Goal: Transaction & Acquisition: Purchase product/service

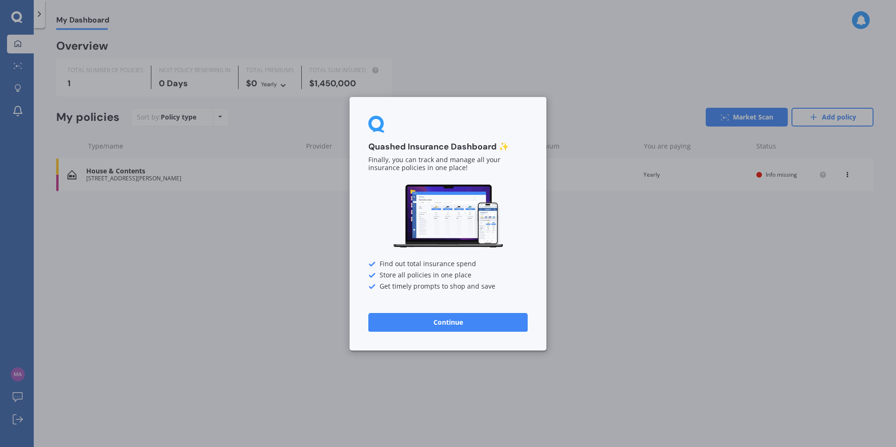
click at [451, 327] on button "Continue" at bounding box center [447, 322] width 159 height 19
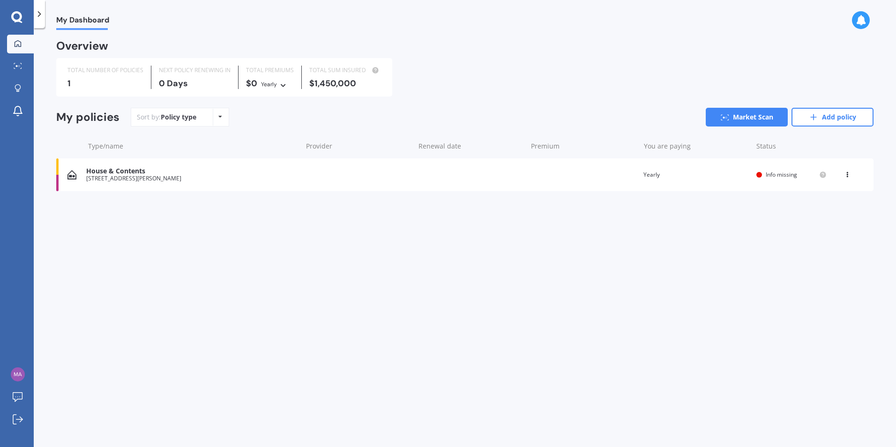
click at [20, 18] on icon at bounding box center [16, 16] width 11 height 11
click at [39, 19] on div at bounding box center [39, 14] width 11 height 28
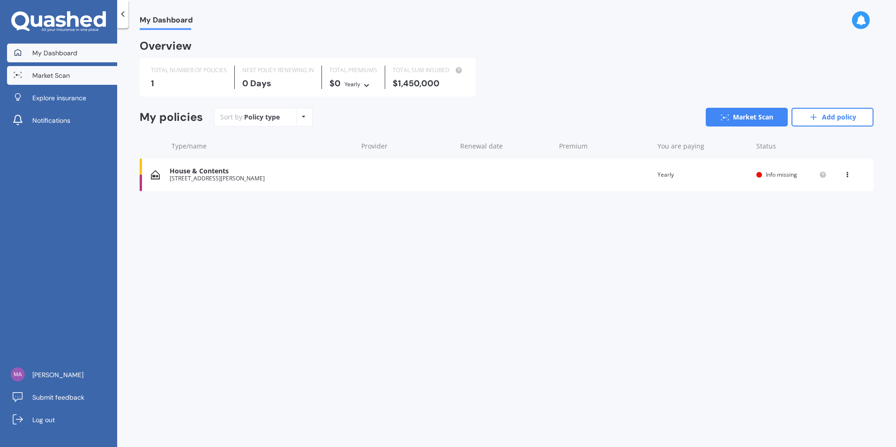
click at [63, 80] on link "Market Scan" at bounding box center [62, 75] width 110 height 19
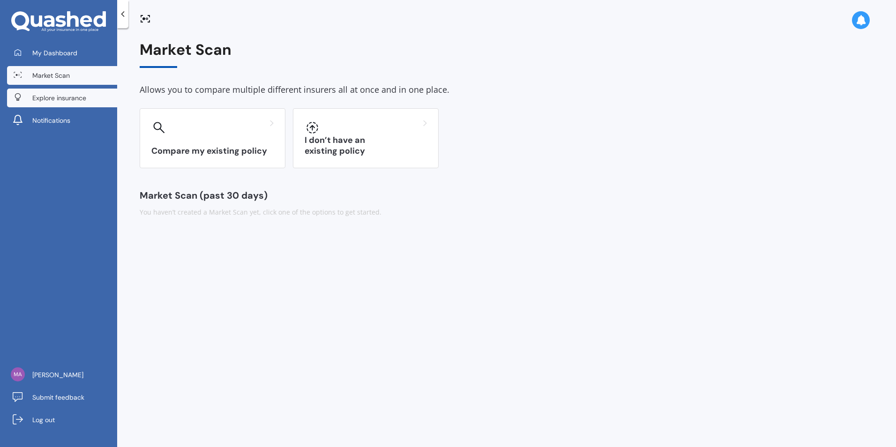
click at [69, 101] on span "Explore insurance" at bounding box center [59, 97] width 54 height 9
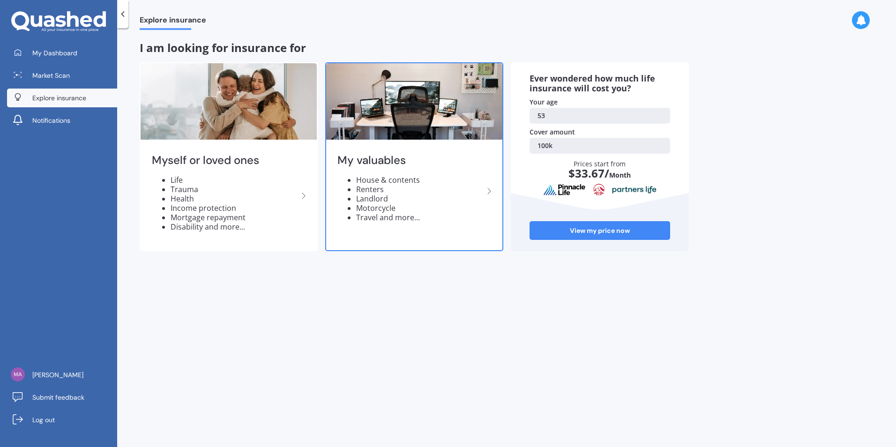
click at [488, 191] on icon at bounding box center [489, 191] width 11 height 11
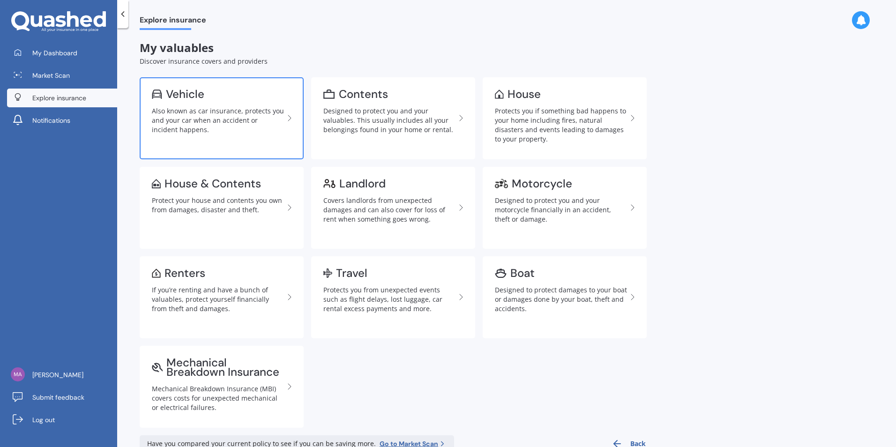
click at [188, 109] on div "Also known as car insurance, protects you and your car when an accident or inci…" at bounding box center [218, 120] width 132 height 28
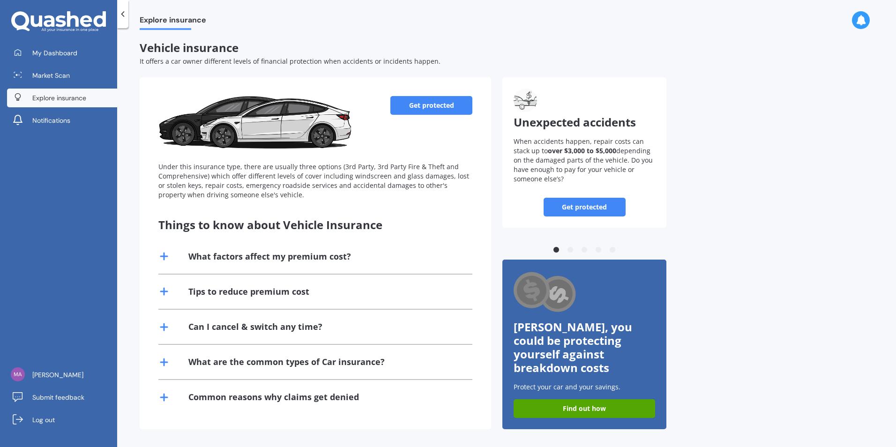
click at [165, 252] on icon at bounding box center [163, 256] width 11 height 11
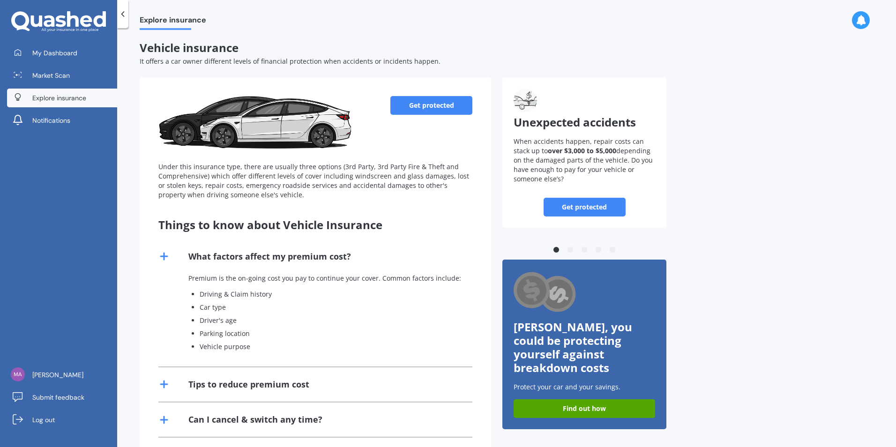
scroll to position [85, 0]
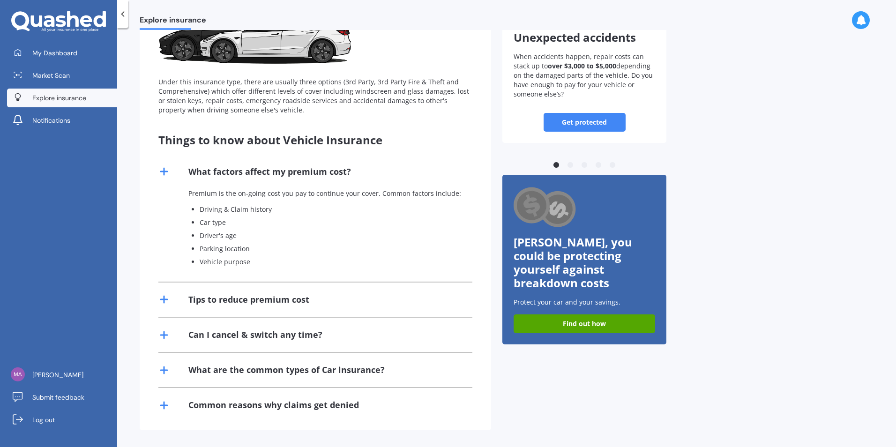
click at [167, 298] on icon at bounding box center [163, 299] width 11 height 11
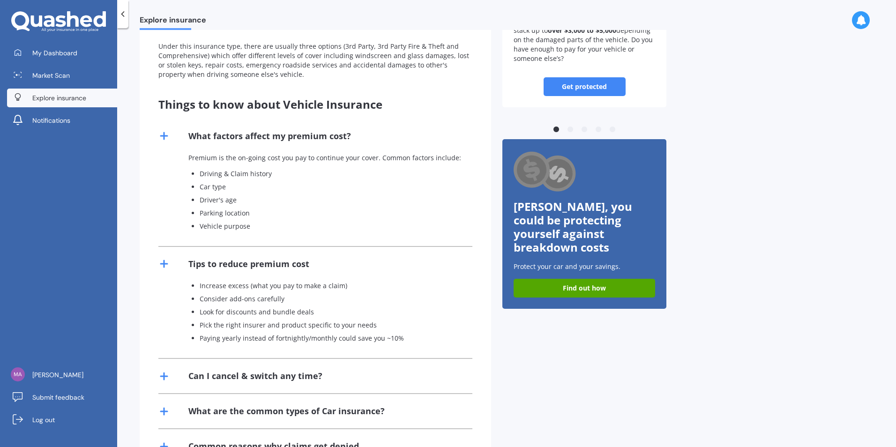
scroll to position [162, 0]
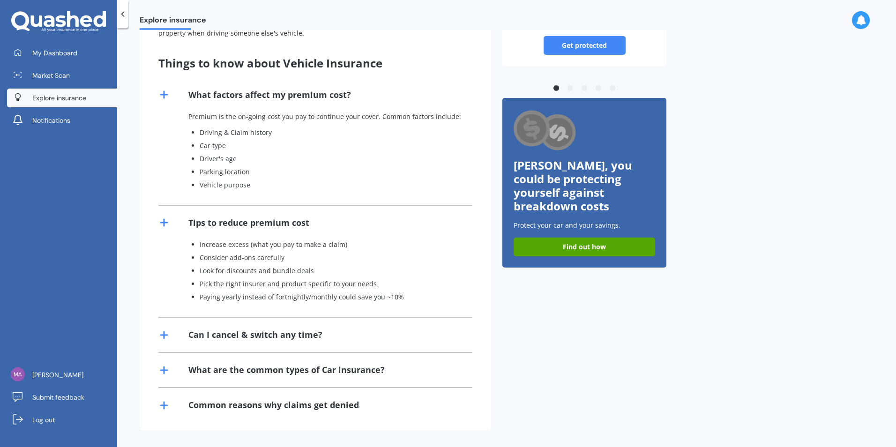
click at [163, 334] on icon at bounding box center [163, 335] width 11 height 11
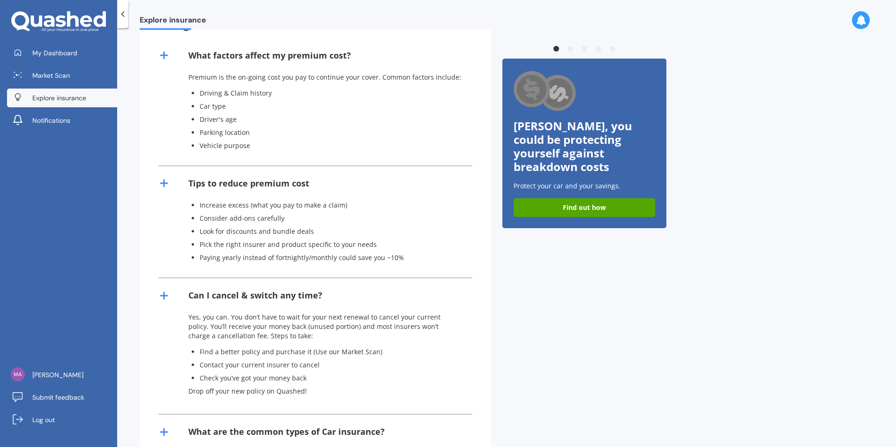
scroll to position [263, 0]
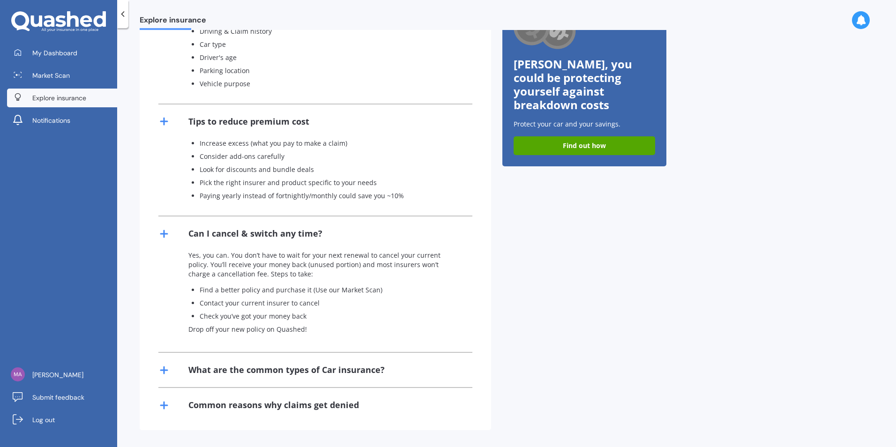
click at [164, 370] on line at bounding box center [164, 370] width 7 height 0
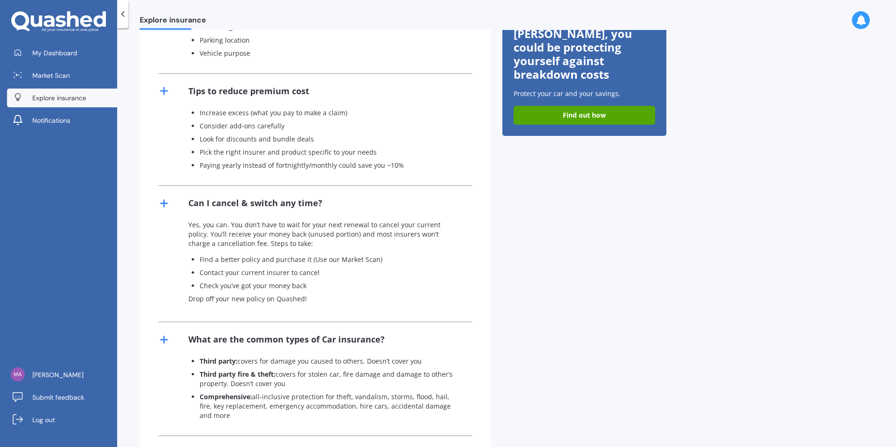
scroll to position [332, 0]
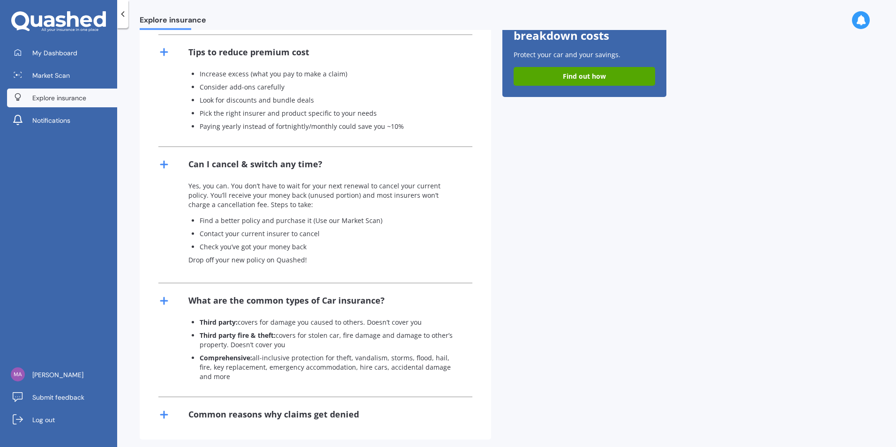
click at [169, 409] on icon at bounding box center [163, 414] width 11 height 11
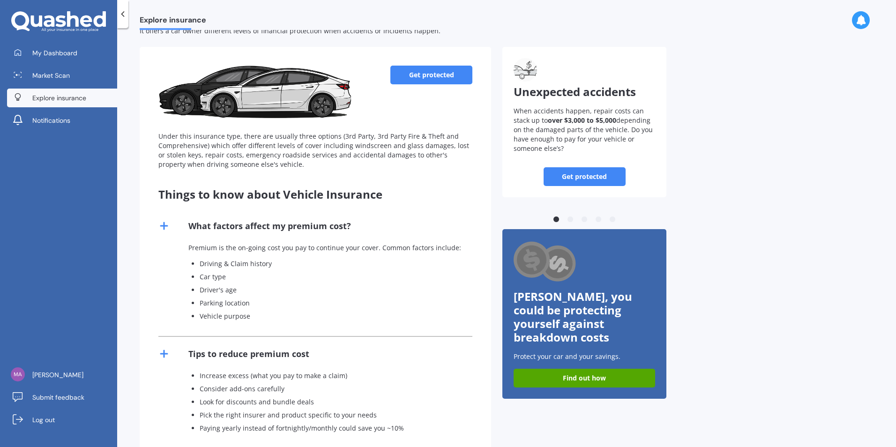
scroll to position [0, 0]
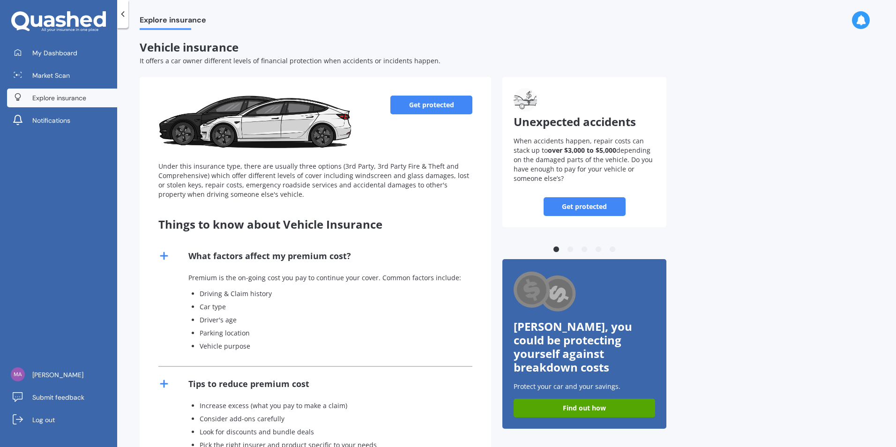
click at [430, 108] on link "Get protected" at bounding box center [432, 105] width 82 height 19
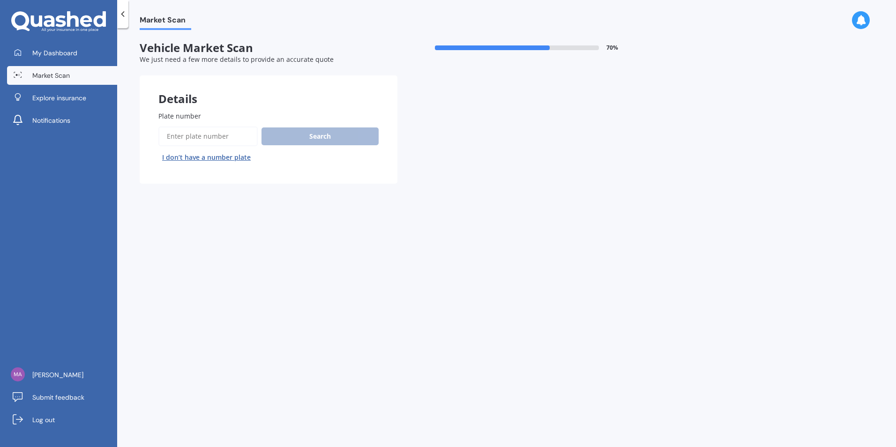
click at [239, 137] on input "Plate number" at bounding box center [207, 137] width 99 height 20
type input "kuf745"
click at [287, 134] on button "Search" at bounding box center [320, 137] width 117 height 18
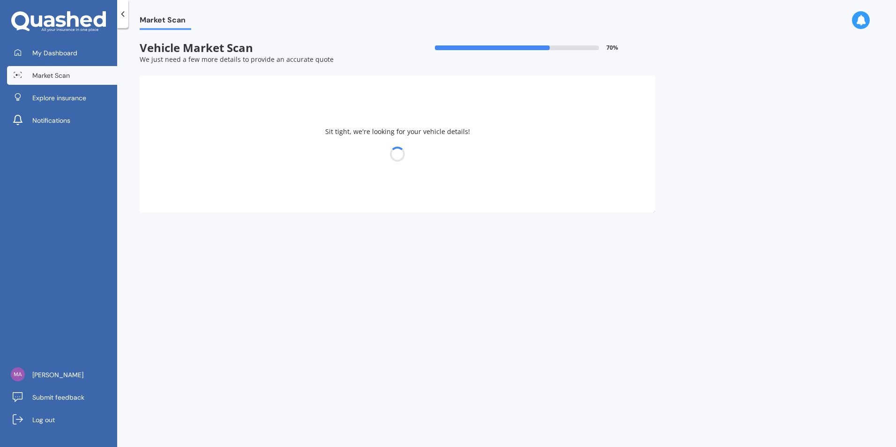
select select "FORD"
select select "RANGER"
select select "31"
select select "12"
select select "1971"
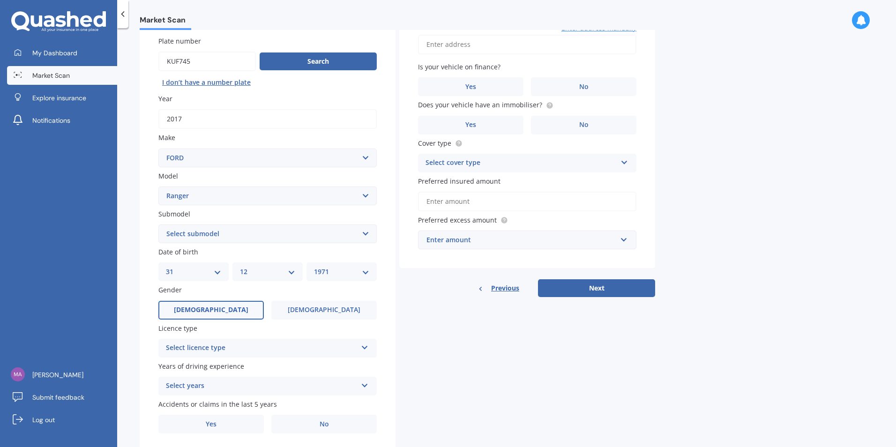
scroll to position [105, 0]
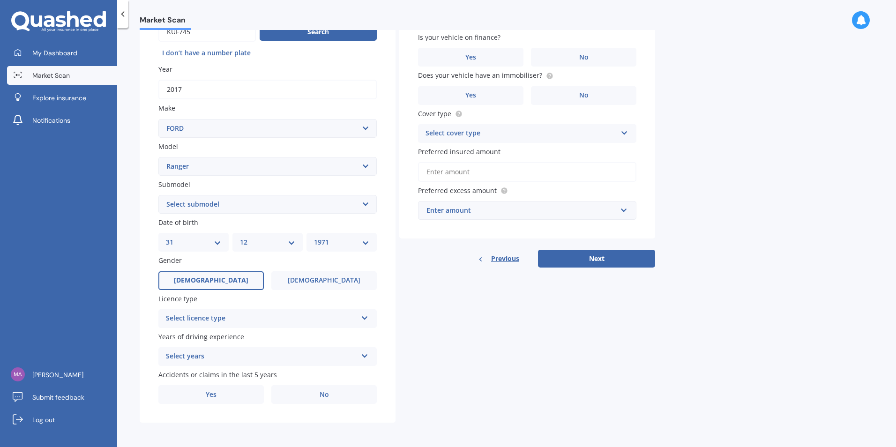
click at [365, 205] on select "Select submodel 4X2 3.2 Litre Turbo Diesel 4X2 XL 2.2 Litre Turbo Diesel 4X2 XL…" at bounding box center [267, 204] width 218 height 19
select select "4X4 XLT 3.2 LITRE TURBO DIESEL"
click at [158, 195] on select "Select submodel 4X2 3.2 Litre Turbo Diesel 4X2 XL 2.2 Litre Turbo Diesel 4X2 XL…" at bounding box center [267, 204] width 218 height 19
click at [225, 281] on label "[DEMOGRAPHIC_DATA]" at bounding box center [210, 280] width 105 height 19
click at [0, 0] on input "[DEMOGRAPHIC_DATA]" at bounding box center [0, 0] width 0 height 0
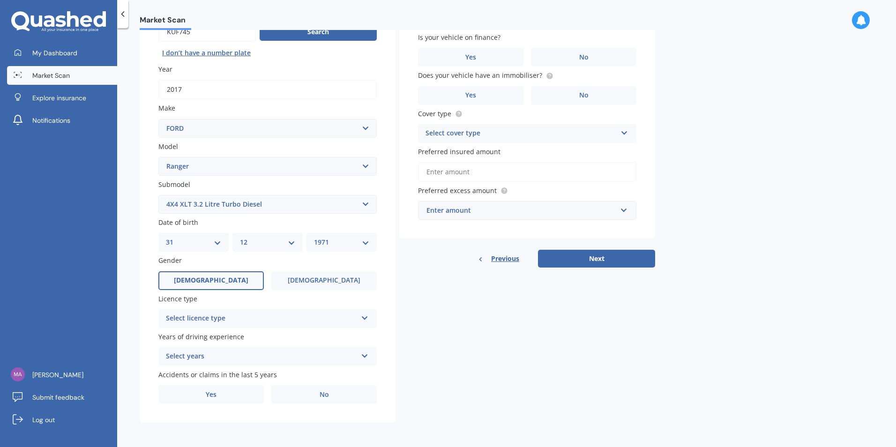
click at [364, 319] on icon at bounding box center [365, 316] width 8 height 7
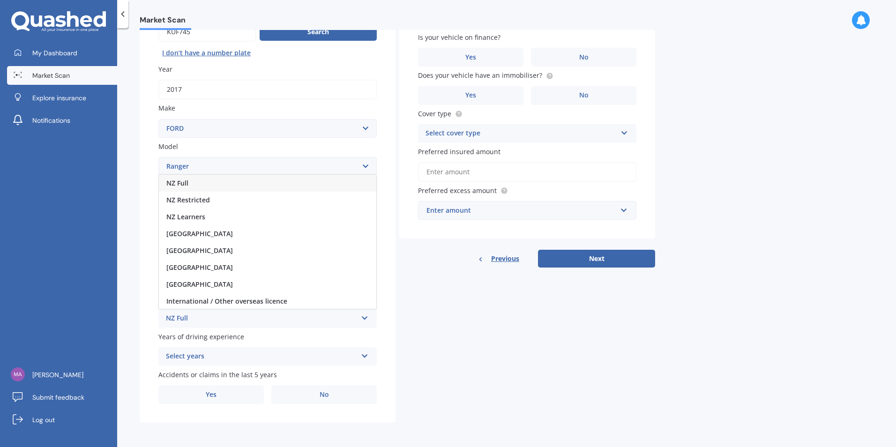
click at [191, 187] on div "NZ Full" at bounding box center [268, 183] width 218 height 17
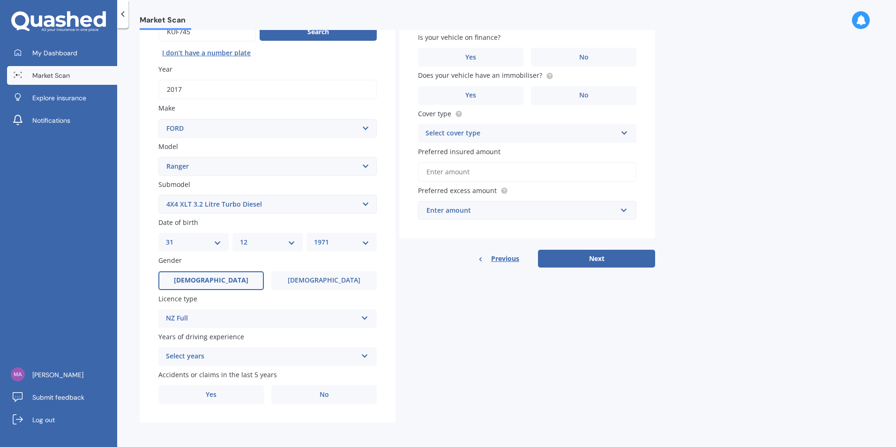
click at [363, 358] on icon at bounding box center [365, 354] width 8 height 7
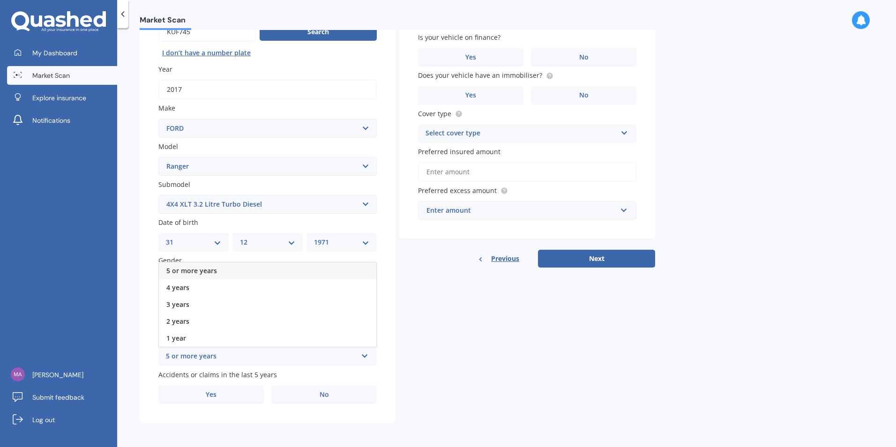
click at [216, 271] on div "5 or more years" at bounding box center [268, 271] width 218 height 17
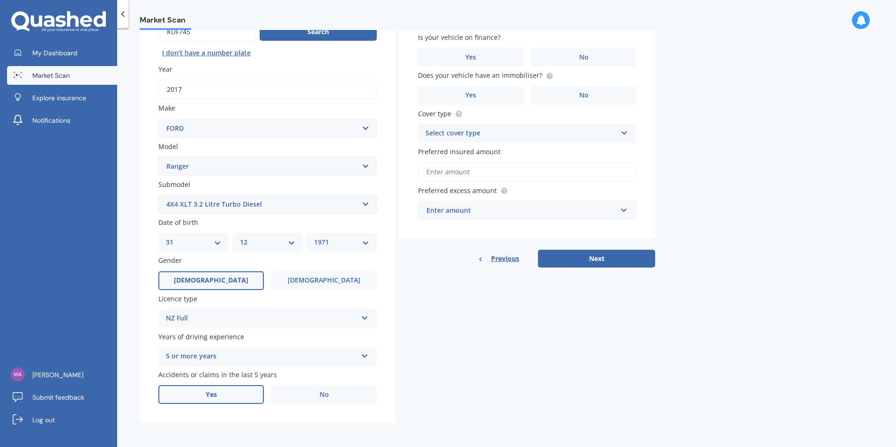
click at [232, 393] on label "Yes" at bounding box center [210, 394] width 105 height 19
click at [0, 0] on input "Yes" at bounding box center [0, 0] width 0 height 0
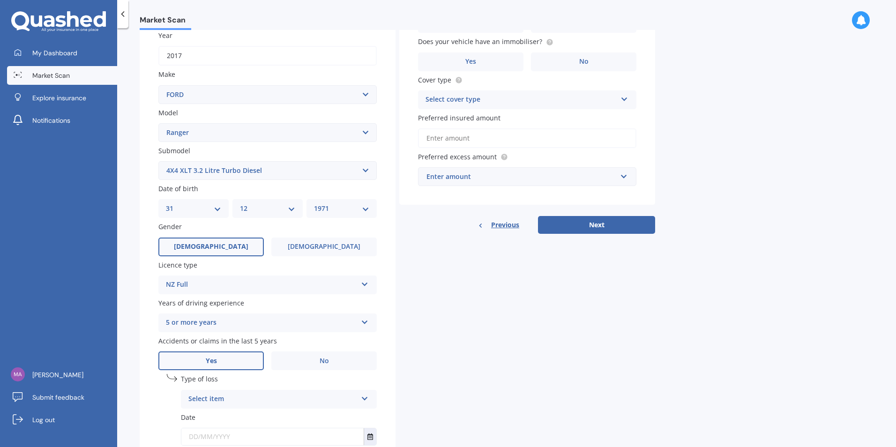
scroll to position [206, 0]
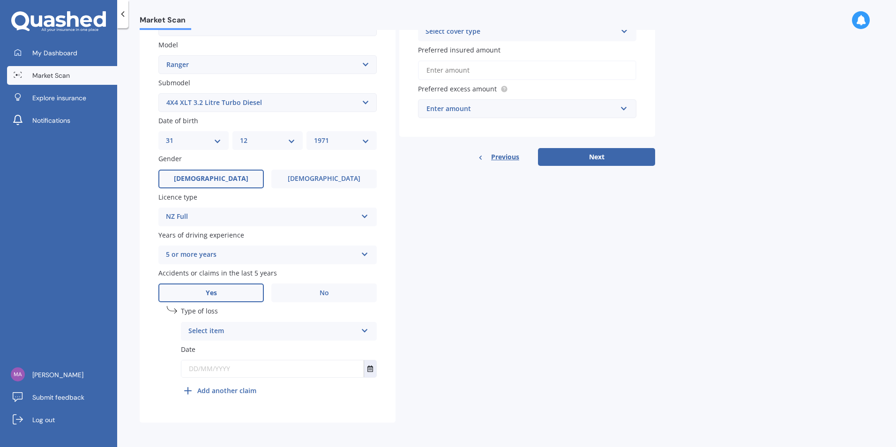
click at [363, 330] on icon at bounding box center [365, 329] width 8 height 7
click at [275, 395] on div "undefined 1 Type of loss At fault accident At fault accident Not at fault accid…" at bounding box center [279, 353] width 196 height 94
click at [365, 332] on icon at bounding box center [365, 329] width 8 height 7
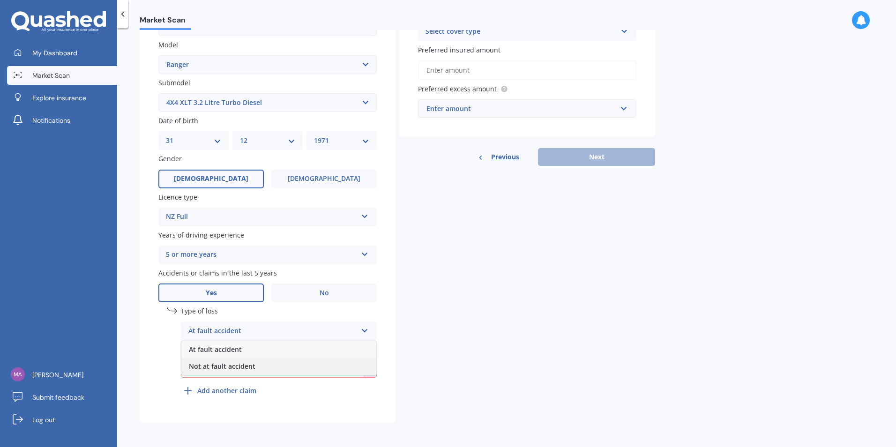
click at [264, 369] on div "Not at fault accident" at bounding box center [278, 366] width 195 height 17
click at [368, 372] on icon "Select date" at bounding box center [371, 369] width 6 height 7
click at [371, 370] on icon "Select date" at bounding box center [371, 369] width 6 height 7
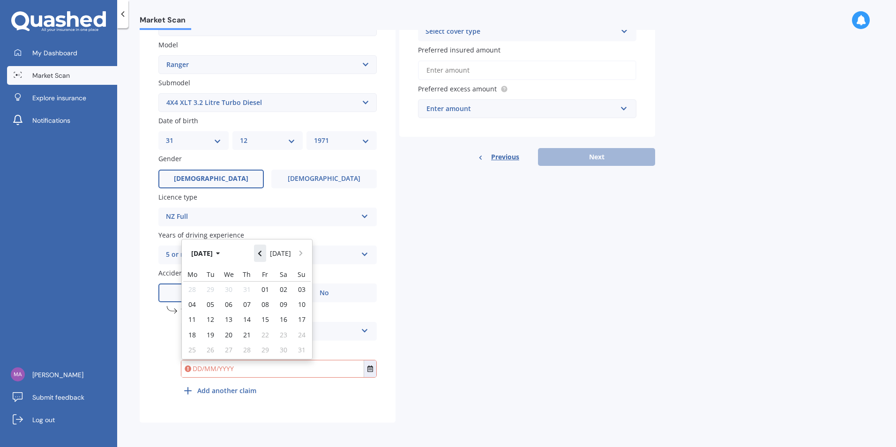
click at [262, 253] on icon "Navigate back" at bounding box center [260, 253] width 4 height 7
click at [262, 253] on icon "Navigate back" at bounding box center [260, 251] width 4 height 7
click at [250, 290] on span "01" at bounding box center [247, 289] width 8 height 9
type input "[DATE]"
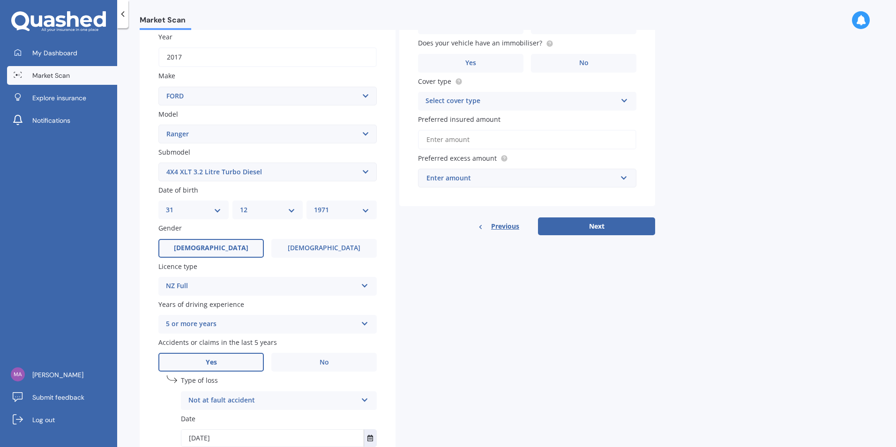
scroll to position [141, 0]
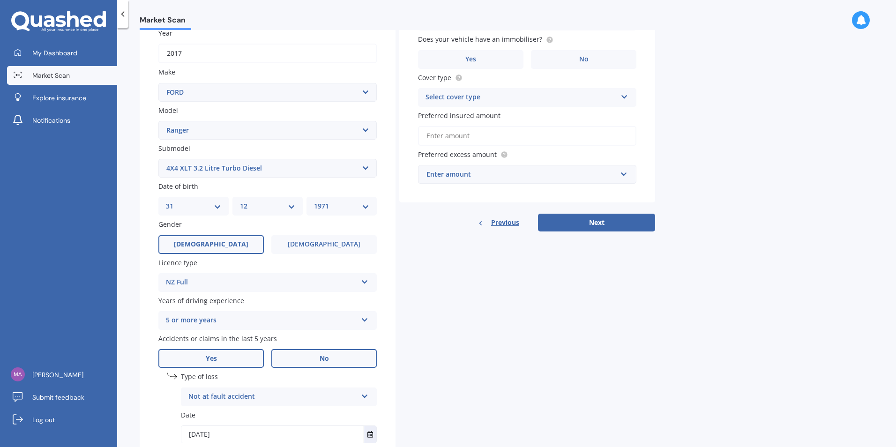
click at [323, 359] on span "No" at bounding box center [324, 359] width 9 height 8
click at [0, 0] on input "No" at bounding box center [0, 0] width 0 height 0
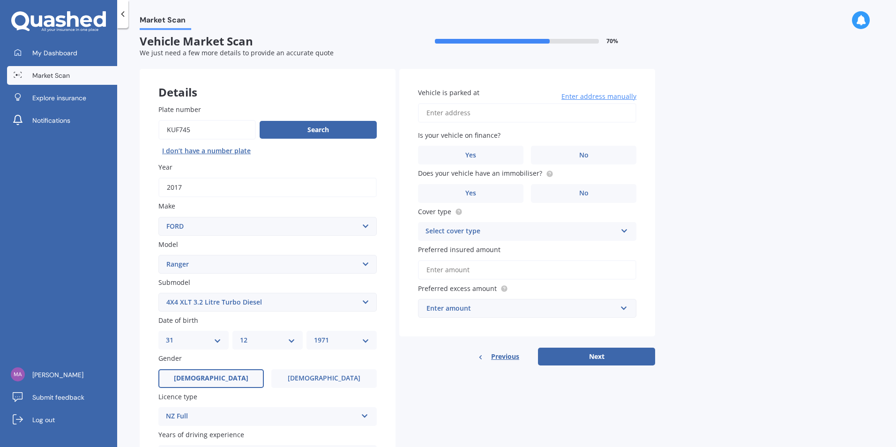
scroll to position [0, 0]
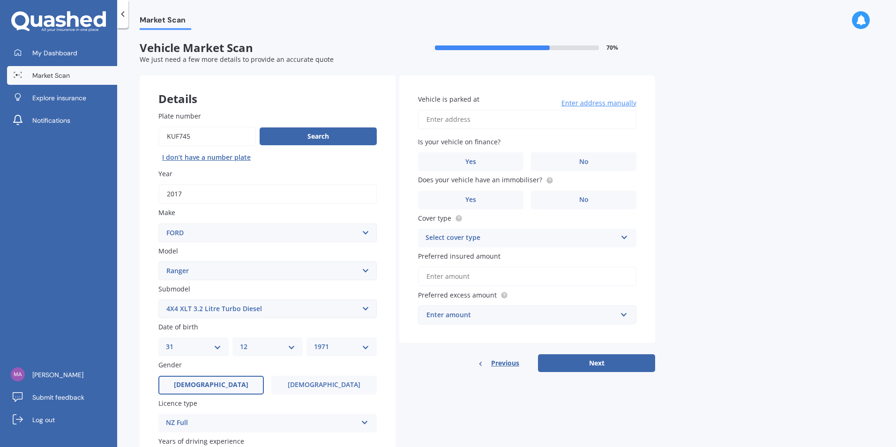
click at [490, 119] on input "Vehicle is parked at" at bounding box center [527, 120] width 218 height 20
type input "[STREET_ADDRESS]"
click at [577, 159] on label "No" at bounding box center [583, 161] width 105 height 19
click at [0, 0] on input "No" at bounding box center [0, 0] width 0 height 0
click at [580, 198] on span "No" at bounding box center [583, 200] width 9 height 8
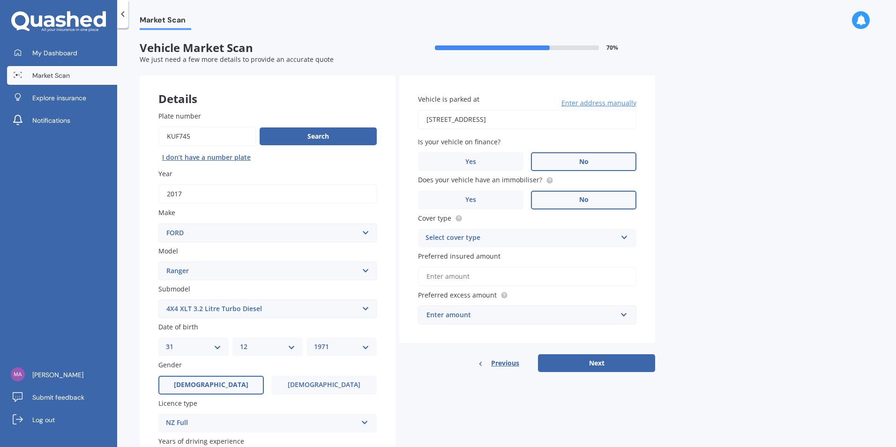
click at [0, 0] on input "No" at bounding box center [0, 0] width 0 height 0
click at [622, 239] on icon at bounding box center [625, 236] width 8 height 7
click at [479, 259] on div "Comprehensive" at bounding box center [528, 256] width 218 height 17
click at [558, 279] on input "Preferred insured amount" at bounding box center [527, 277] width 218 height 20
click at [624, 314] on input "text" at bounding box center [524, 315] width 210 height 18
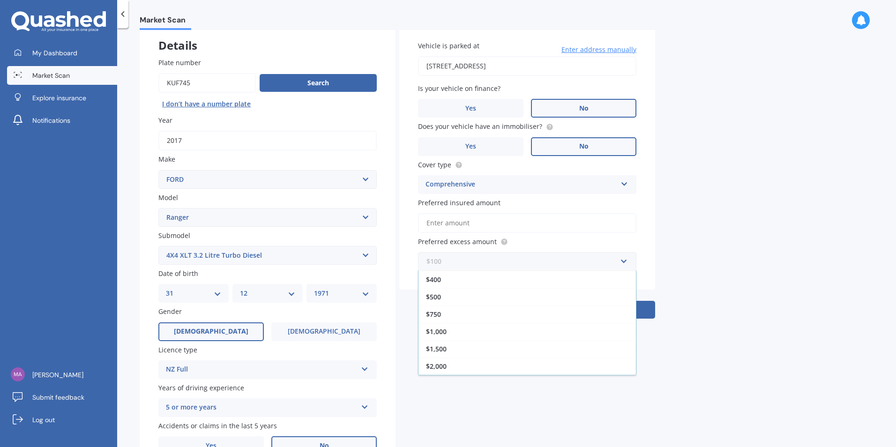
scroll to position [105, 0]
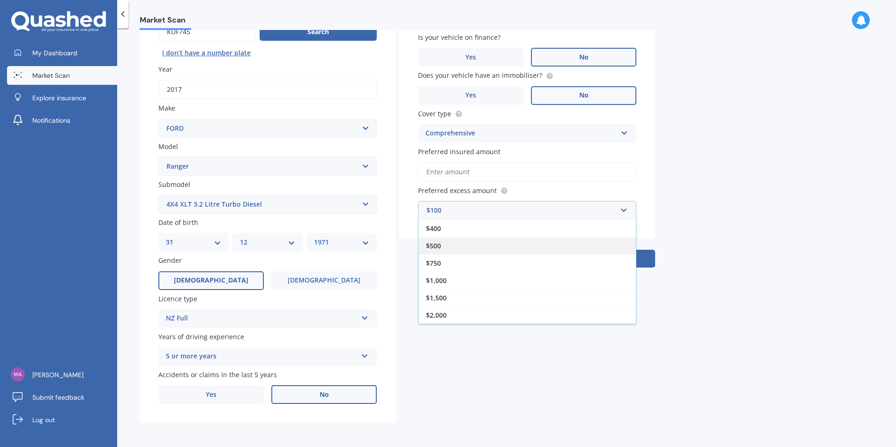
click at [443, 249] on div "$500" at bounding box center [528, 245] width 218 height 17
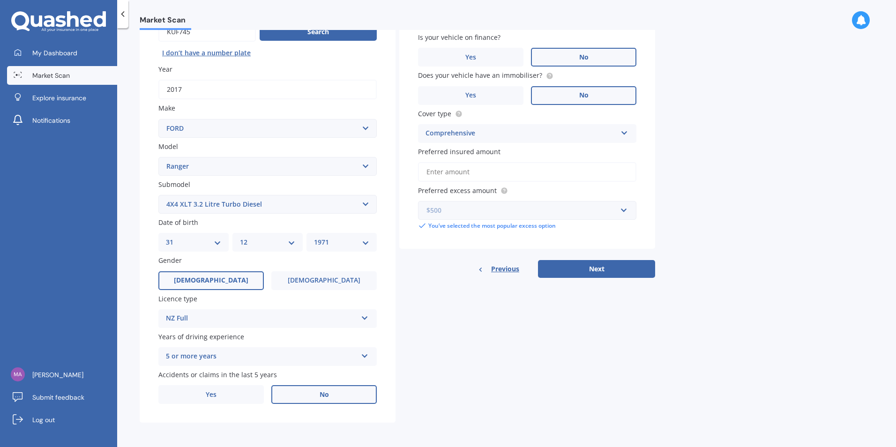
click at [625, 210] on input "text" at bounding box center [524, 211] width 210 height 18
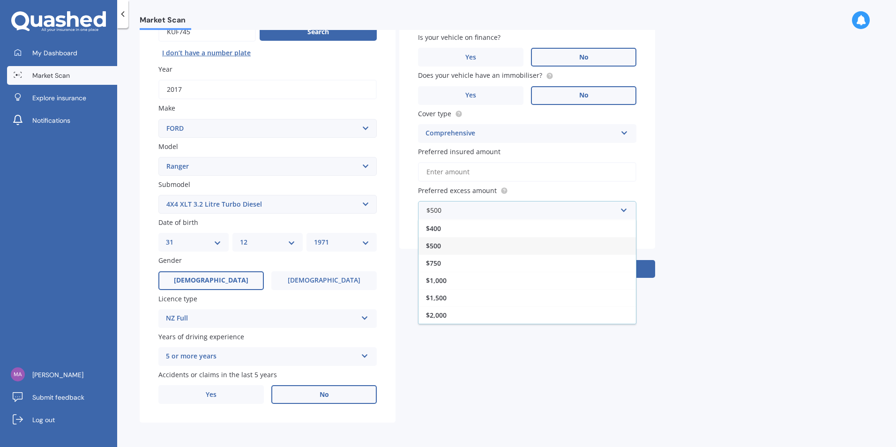
click at [486, 248] on div "$500" at bounding box center [528, 245] width 218 height 17
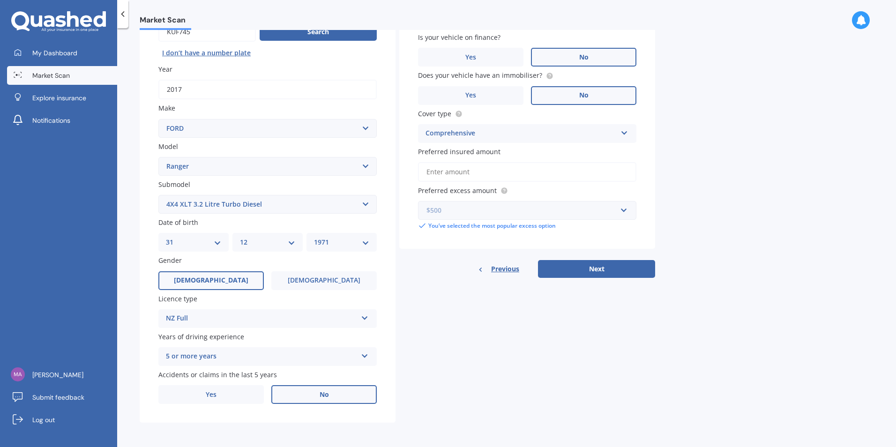
click at [623, 210] on input "text" at bounding box center [524, 211] width 210 height 18
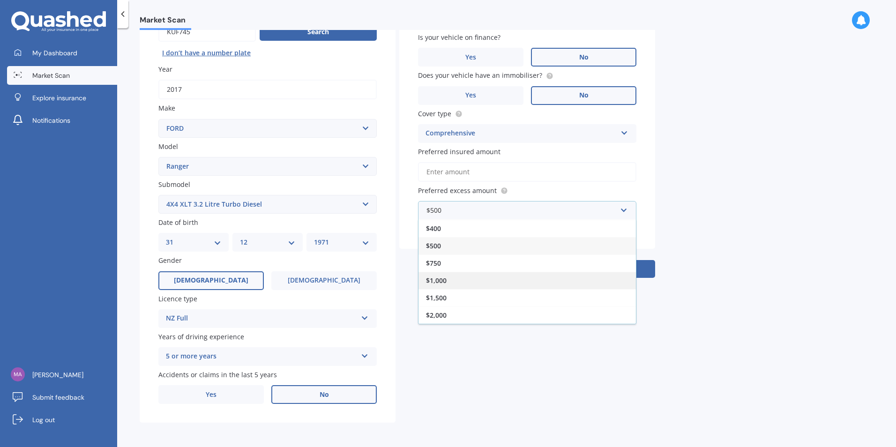
click at [435, 280] on span "$1,000" at bounding box center [436, 280] width 21 height 9
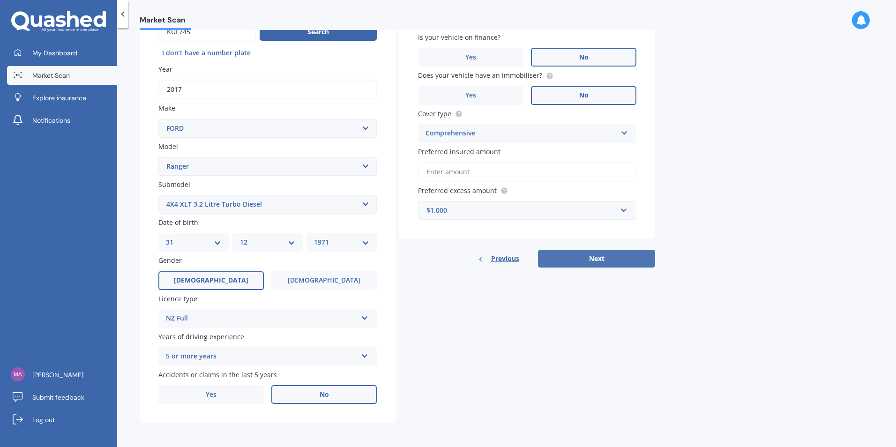
click at [590, 261] on button "Next" at bounding box center [596, 259] width 117 height 18
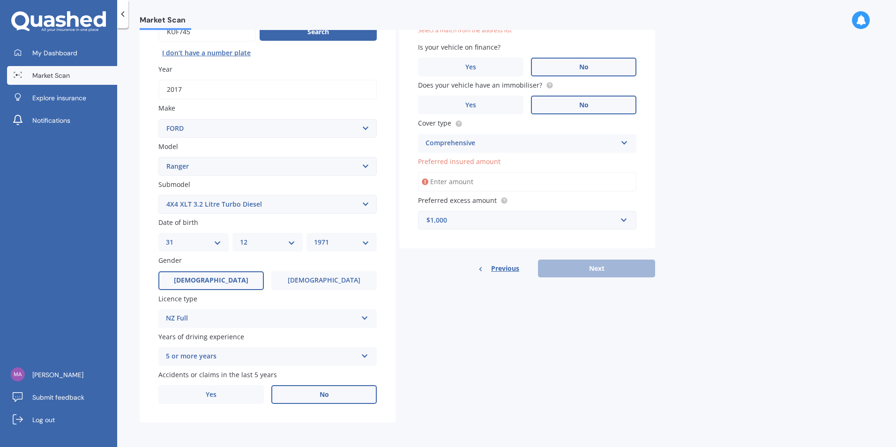
scroll to position [64, 0]
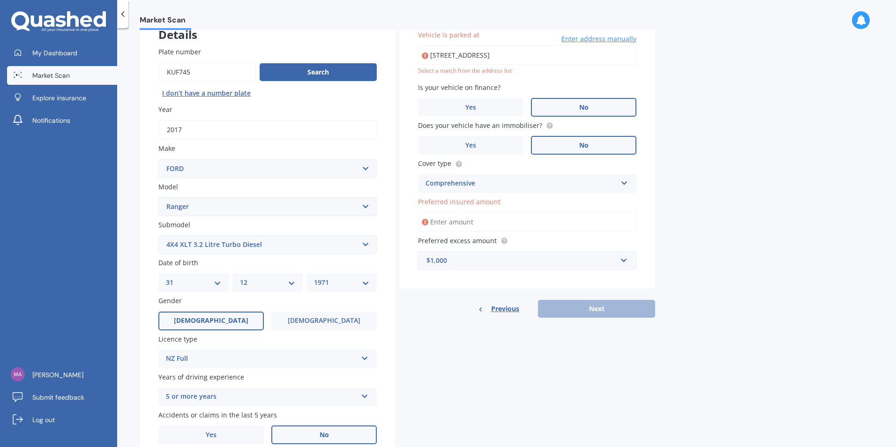
click at [479, 223] on input "Preferred insured amount" at bounding box center [527, 222] width 218 height 20
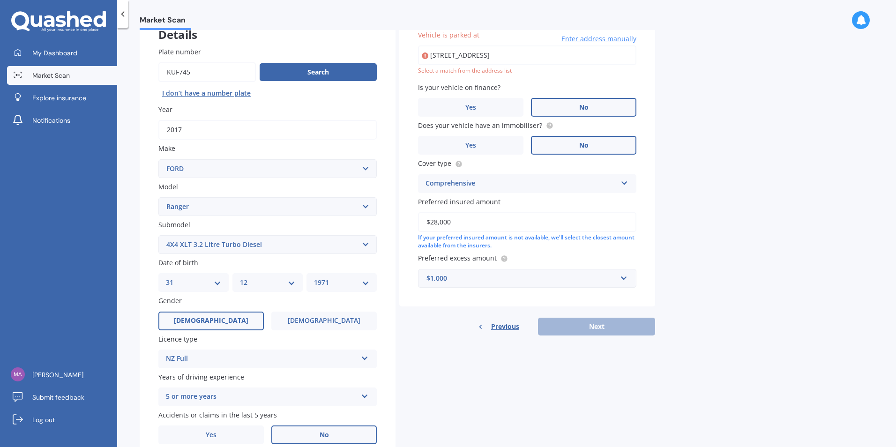
click at [437, 221] on input "$28,000" at bounding box center [527, 222] width 218 height 20
type input "$30,000"
click at [595, 325] on div "Previous Next" at bounding box center [527, 327] width 256 height 18
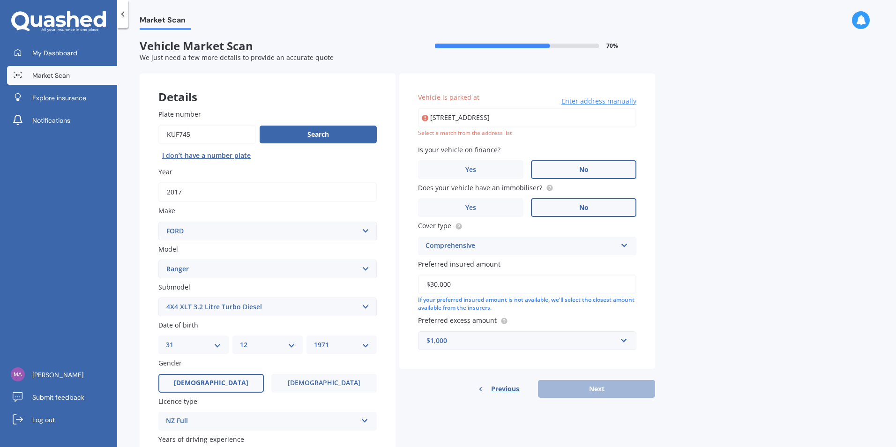
scroll to position [0, 0]
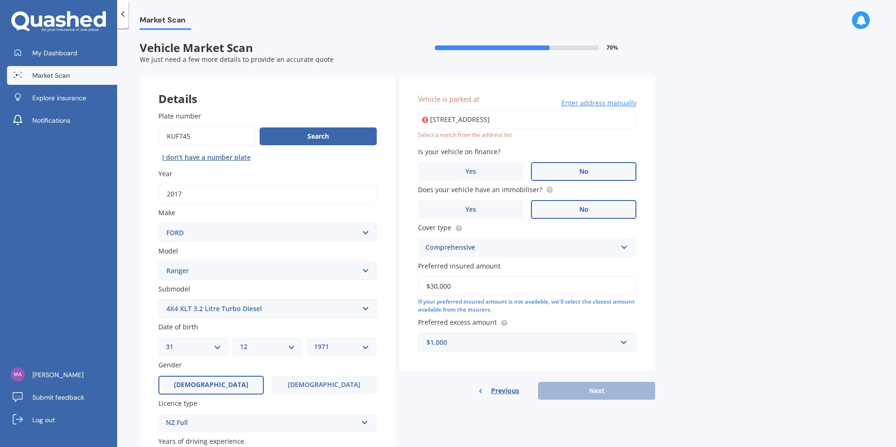
click at [542, 121] on input "[STREET_ADDRESS]" at bounding box center [527, 120] width 218 height 20
click at [465, 120] on input "[STREET_ADDRESS]" at bounding box center [527, 120] width 218 height 20
drag, startPoint x: 630, startPoint y: 120, endPoint x: 423, endPoint y: 134, distance: 207.7
click at [423, 134] on div "[STREET_ADDRESS] Enter address manually Select a match from the address list" at bounding box center [527, 125] width 218 height 30
type input "9"
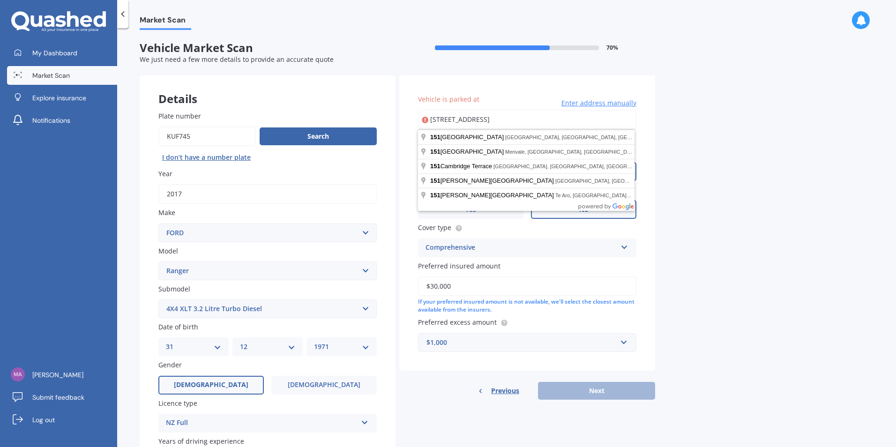
click at [629, 119] on input "[STREET_ADDRESS]" at bounding box center [527, 120] width 218 height 20
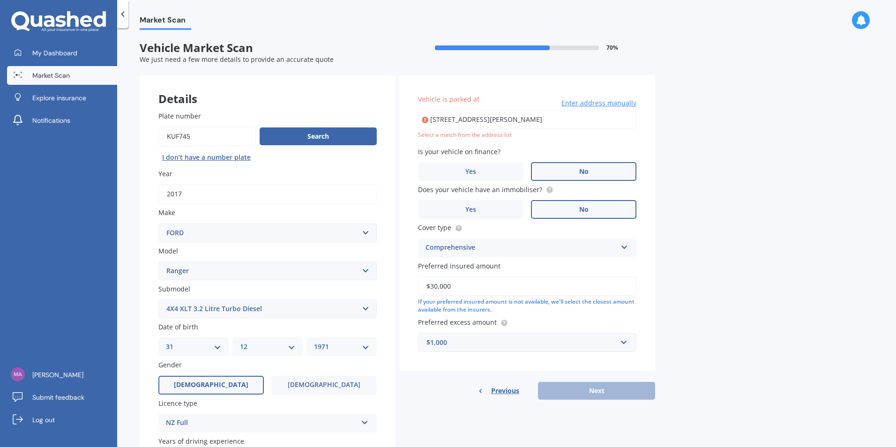
type input "[STREET_ADDRESS][PERSON_NAME]"
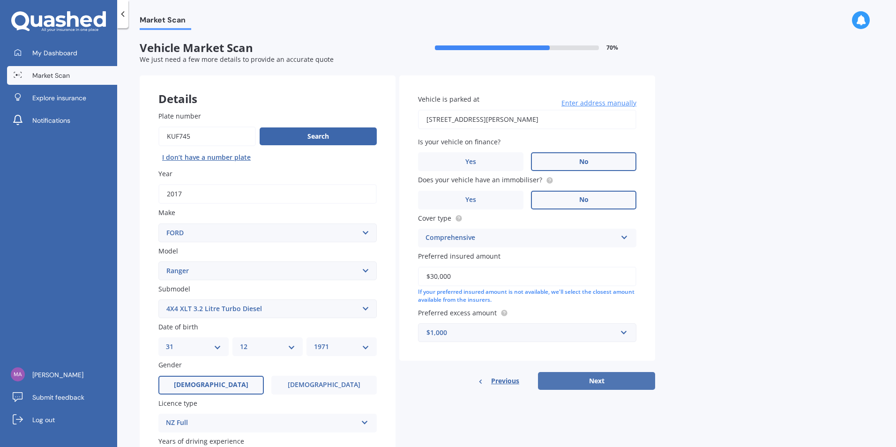
click at [604, 379] on button "Next" at bounding box center [596, 381] width 117 height 18
select select "31"
select select "12"
select select "1971"
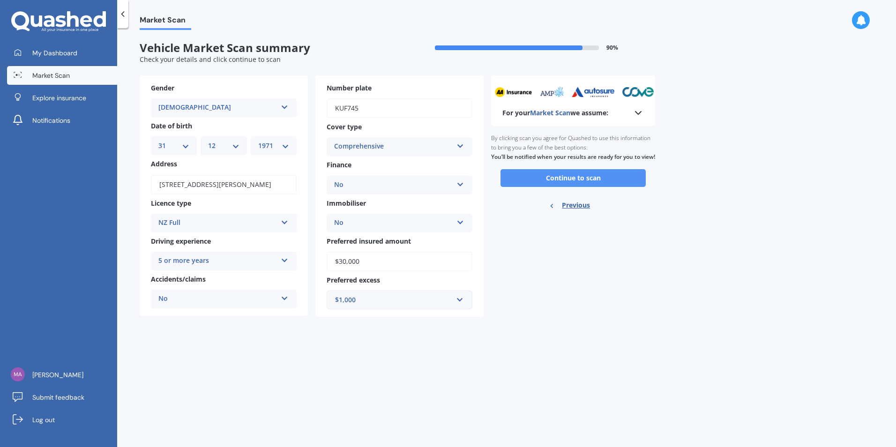
click at [577, 187] on button "Continue to scan" at bounding box center [573, 178] width 145 height 18
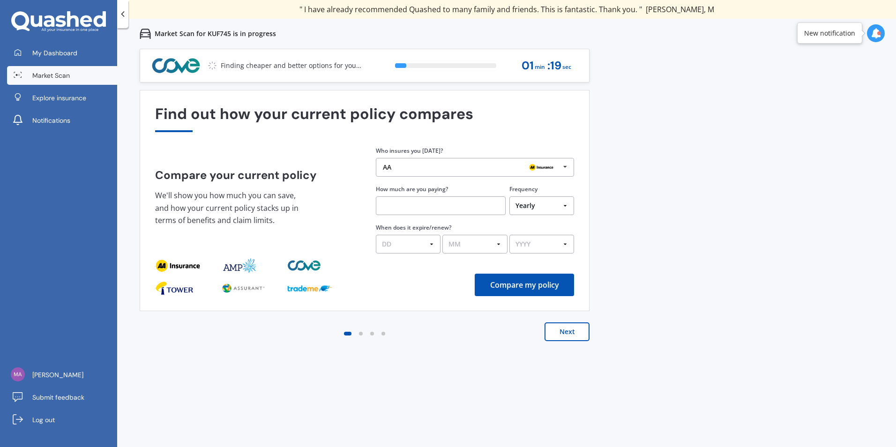
click at [568, 167] on icon at bounding box center [565, 166] width 14 height 17
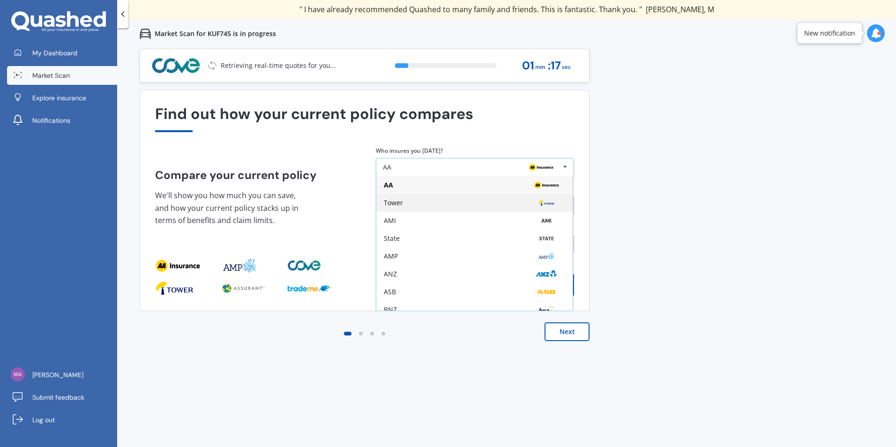
click at [406, 198] on div "Tower" at bounding box center [474, 203] width 196 height 18
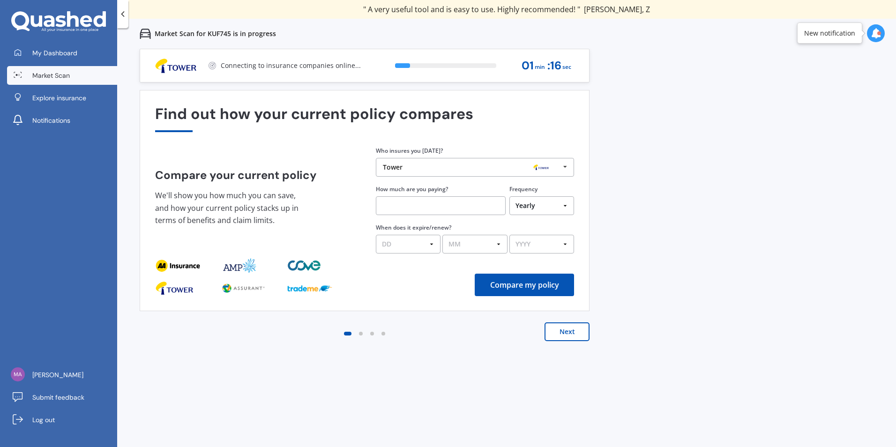
click at [412, 203] on input "text" at bounding box center [441, 205] width 130 height 19
type input "$959.96"
click at [406, 244] on select "DD 01 02 03 04 05 06 07 08 09 10 11 12 13 14 15 16 17 18 19 20 21 22 23 24 25 2…" at bounding box center [408, 244] width 65 height 19
select select "09"
click at [376, 235] on select "DD 01 02 03 04 05 06 07 08 09 10 11 12 13 14 15 16 17 18 19 20 21 22 23 24 25 2…" at bounding box center [408, 244] width 65 height 19
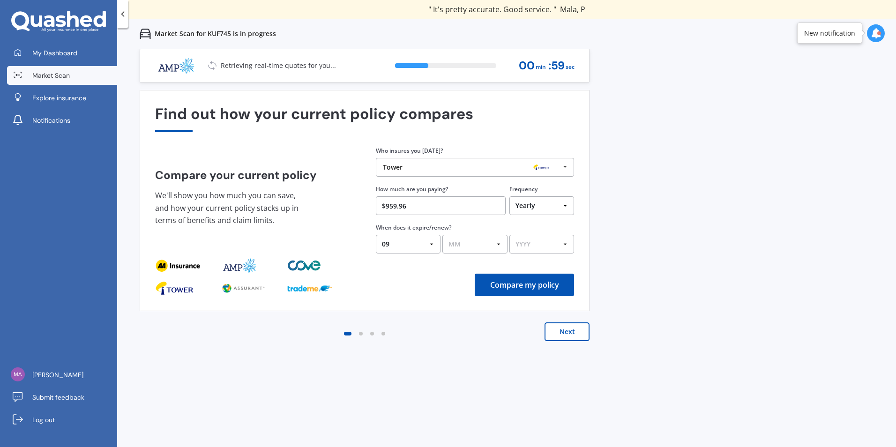
click at [484, 245] on select "MM 01 02 03 04 05 06 07 08 09 10 11 12" at bounding box center [475, 244] width 65 height 19
select select "08"
click at [443, 235] on select "MM 01 02 03 04 05 06 07 08 09 10 11 12" at bounding box center [475, 244] width 65 height 19
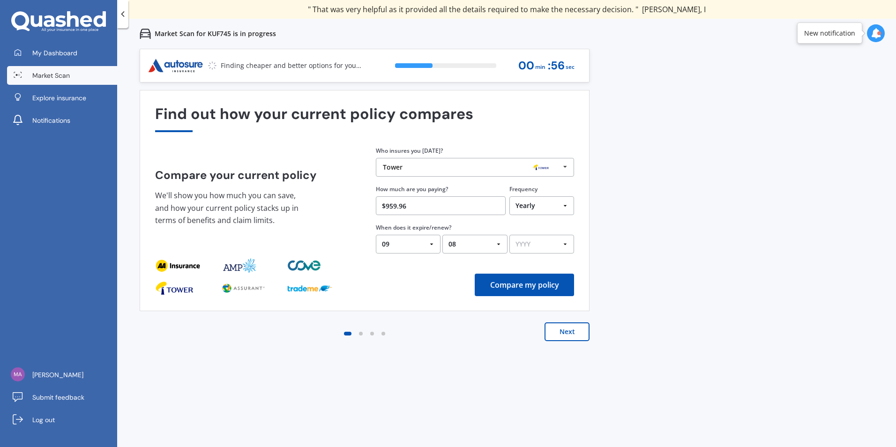
click at [546, 248] on select "YYYY 2026 2025 2024" at bounding box center [542, 244] width 65 height 19
select select "2025"
click at [510, 235] on select "YYYY 2026 2025 2024" at bounding box center [542, 244] width 65 height 19
click at [514, 285] on button "Compare my policy" at bounding box center [524, 285] width 99 height 23
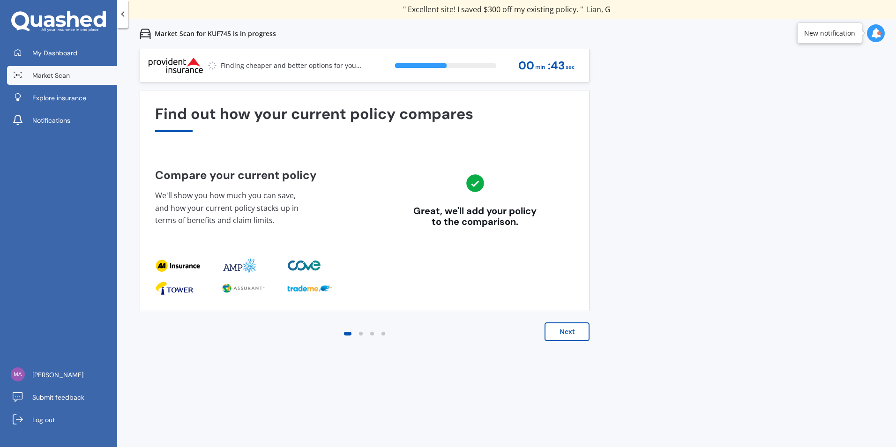
click at [576, 335] on button "Next" at bounding box center [567, 332] width 45 height 19
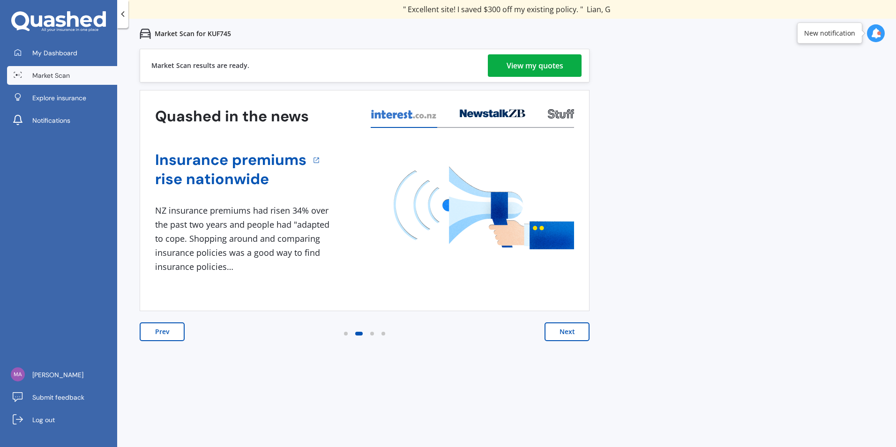
click at [547, 65] on div "View my quotes" at bounding box center [535, 65] width 57 height 23
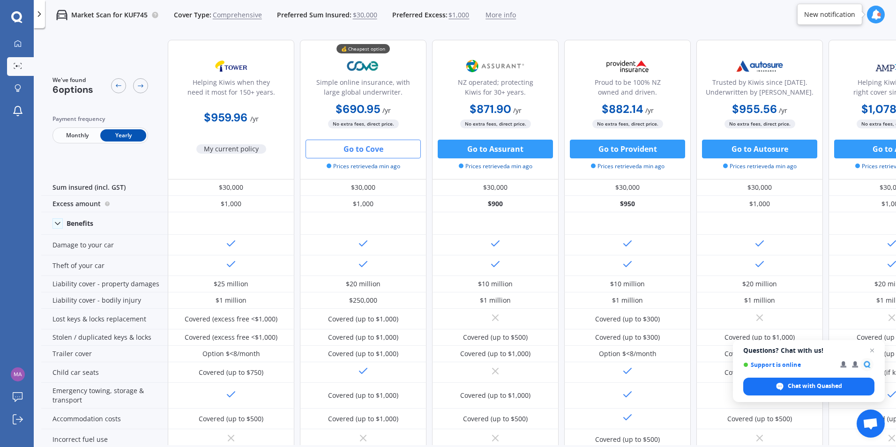
click at [371, 146] on button "Go to Cove" at bounding box center [363, 149] width 115 height 19
